Goal: Task Accomplishment & Management: Manage account settings

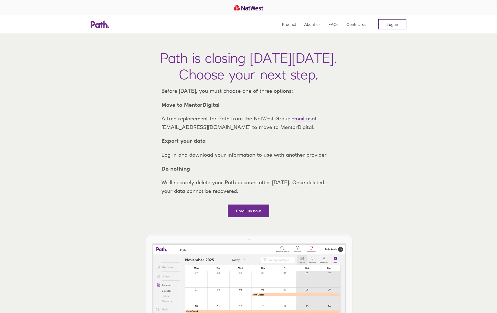
click at [387, 27] on link "Log in" at bounding box center [392, 24] width 28 height 10
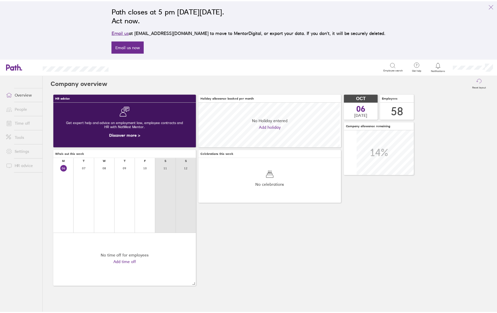
scroll to position [45, 144]
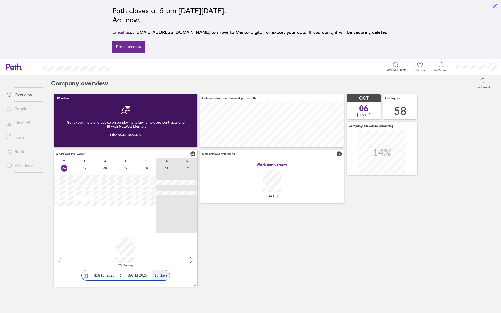
click at [496, 5] on icon "link" at bounding box center [495, 6] width 6 height 6
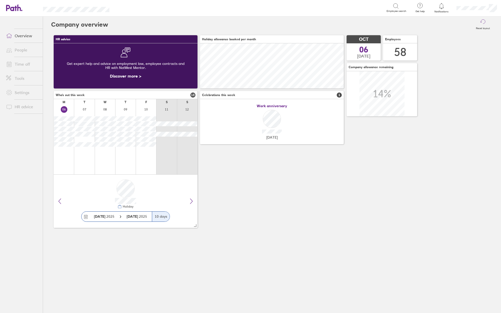
click at [21, 65] on link "Time off" at bounding box center [22, 64] width 41 height 10
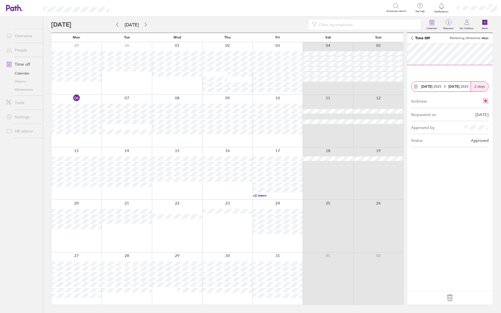
click at [331, 20] on input at bounding box center [367, 25] width 100 height 10
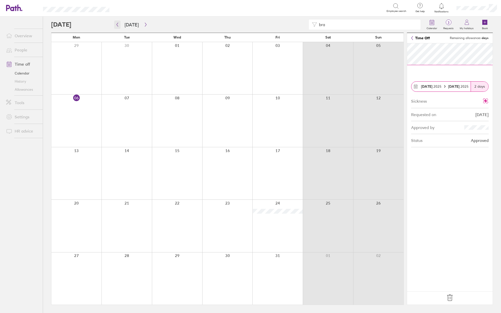
type input "bra"
click at [116, 24] on icon "button" at bounding box center [117, 25] width 4 height 4
click at [83, 264] on div at bounding box center [76, 278] width 50 height 52
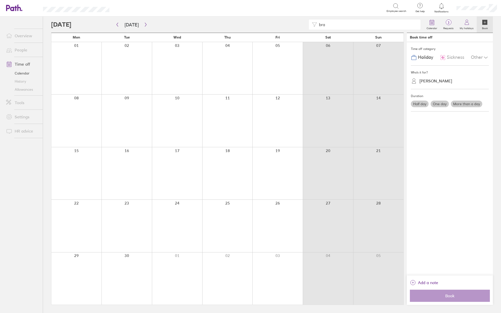
click at [453, 56] on span "Sickness" at bounding box center [455, 57] width 17 height 5
click at [442, 82] on div "[PERSON_NAME]" at bounding box center [435, 80] width 33 height 5
click at [435, 94] on div "[PERSON_NAME] (you)" at bounding box center [450, 93] width 78 height 9
click at [463, 105] on label "More than a day" at bounding box center [466, 103] width 31 height 7
click at [0, 0] on input "More than a day" at bounding box center [0, 0] width 0 height 0
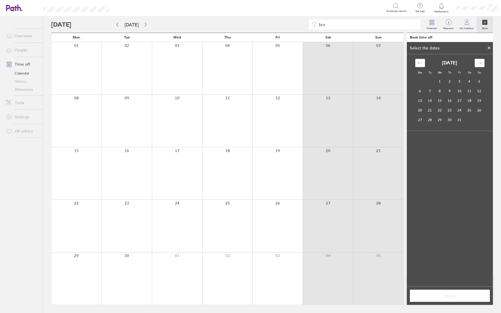
click at [420, 65] on icon "Move backward to switch to the previous month." at bounding box center [420, 63] width 5 height 5
click at [422, 120] on td "29" at bounding box center [420, 120] width 10 height 10
click at [481, 63] on icon "Move forward to switch to the next month." at bounding box center [479, 63] width 5 height 5
click at [461, 82] on td "3" at bounding box center [460, 82] width 10 height 10
click at [490, 45] on div at bounding box center [489, 48] width 8 height 9
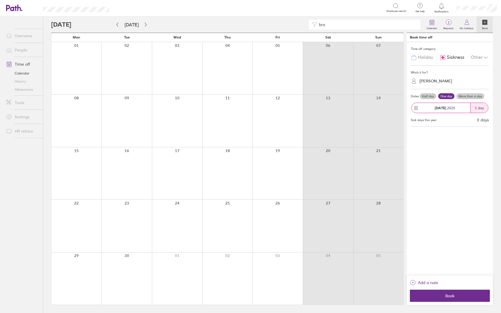
click at [473, 94] on label "More than a day" at bounding box center [470, 96] width 28 height 6
click at [0, 0] on input "More than a day" at bounding box center [0, 0] width 0 height 0
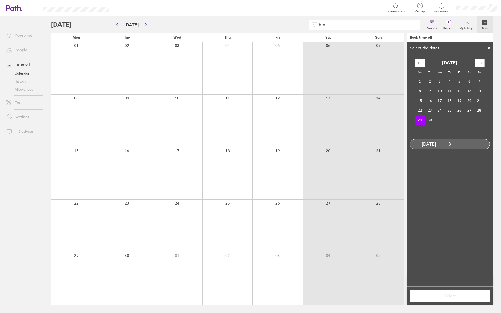
click at [478, 63] on icon "Move forward to switch to the next month." at bounding box center [479, 63] width 5 height 5
click at [458, 81] on td "3" at bounding box center [460, 81] width 10 height 10
click at [449, 298] on span "Select" at bounding box center [449, 295] width 73 height 5
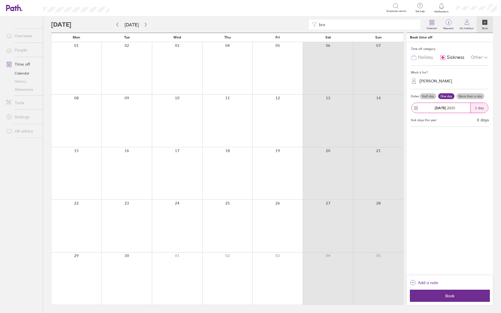
click at [465, 96] on label "More than a day" at bounding box center [470, 96] width 28 height 6
click at [0, 0] on input "More than a day" at bounding box center [0, 0] width 0 height 0
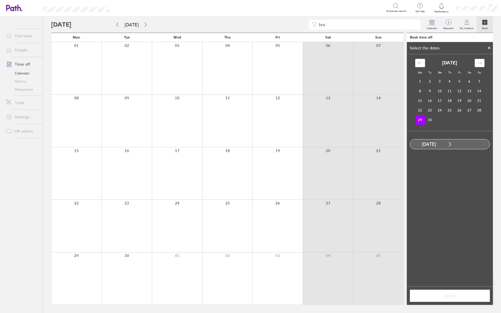
click at [480, 62] on icon "Move forward to switch to the next month." at bounding box center [479, 63] width 4 height 3
click at [460, 81] on td "3" at bounding box center [460, 81] width 10 height 10
click at [444, 298] on span "Select" at bounding box center [449, 295] width 73 height 5
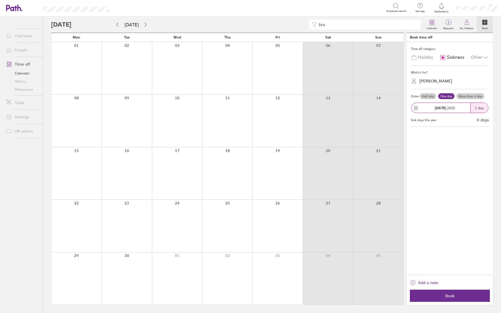
click at [471, 156] on div "Time off category Holiday Sickness Other Who's it for? [PERSON_NAME] Dates Half…" at bounding box center [450, 158] width 86 height 233
click at [451, 303] on div "Add a note Book" at bounding box center [450, 289] width 86 height 29
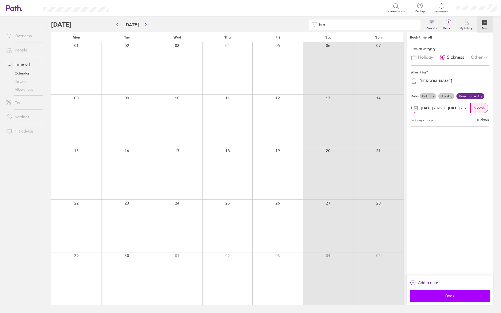
click at [451, 297] on span "Book" at bounding box center [449, 295] width 73 height 5
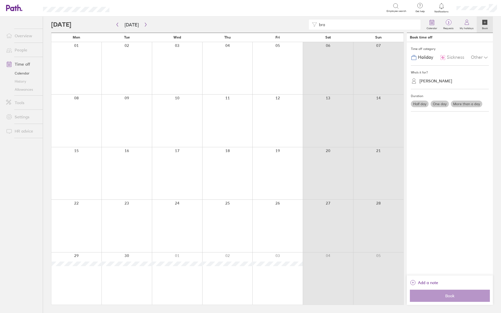
drag, startPoint x: 326, startPoint y: 24, endPoint x: 310, endPoint y: 24, distance: 16.5
click at [309, 24] on div "bra" at bounding box center [365, 24] width 112 height 10
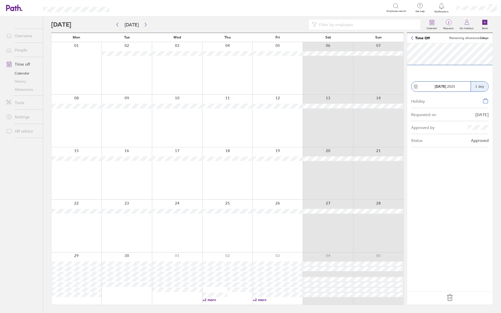
click at [261, 300] on link "+2 more" at bounding box center [278, 299] width 50 height 5
click at [328, 27] on input at bounding box center [363, 25] width 99 height 10
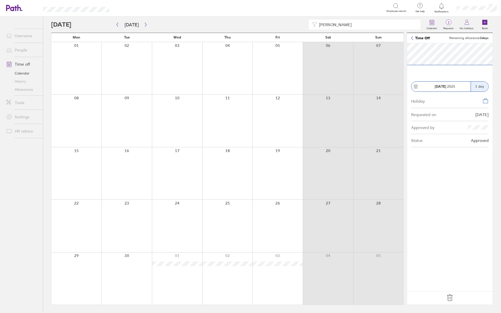
type input "[PERSON_NAME]"
